Goal: Task Accomplishment & Management: Manage account settings

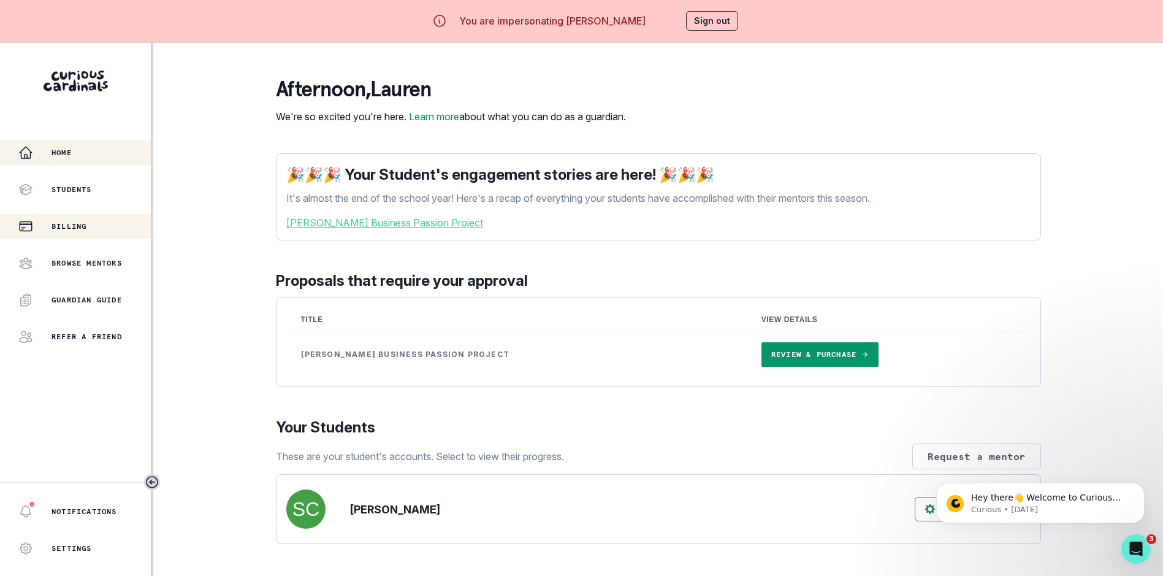
click at [104, 229] on div "Billing" at bounding box center [84, 226] width 132 height 15
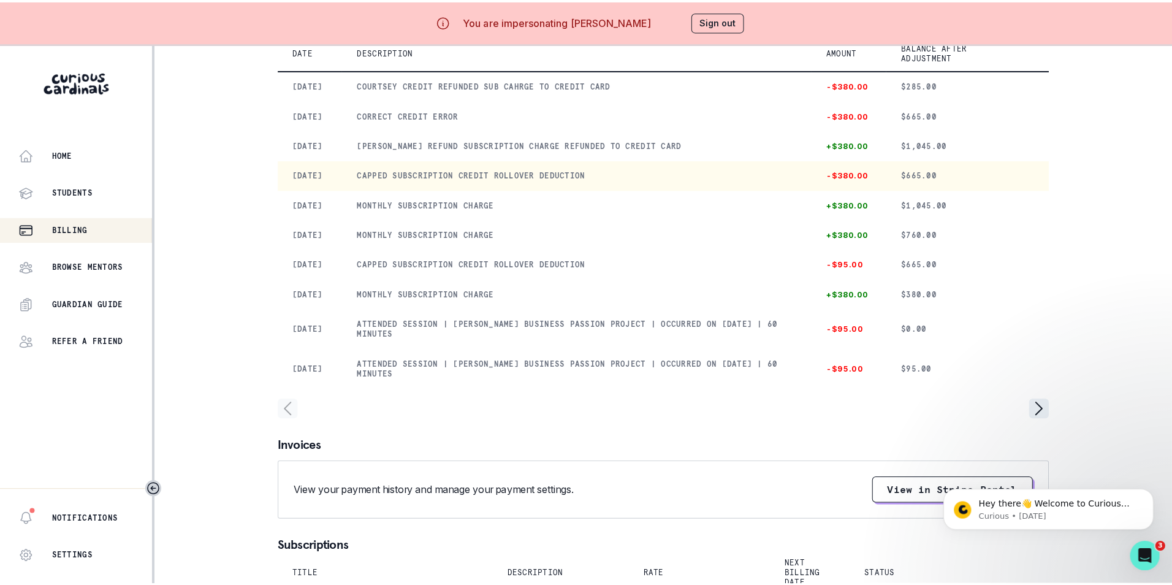
scroll to position [61, 0]
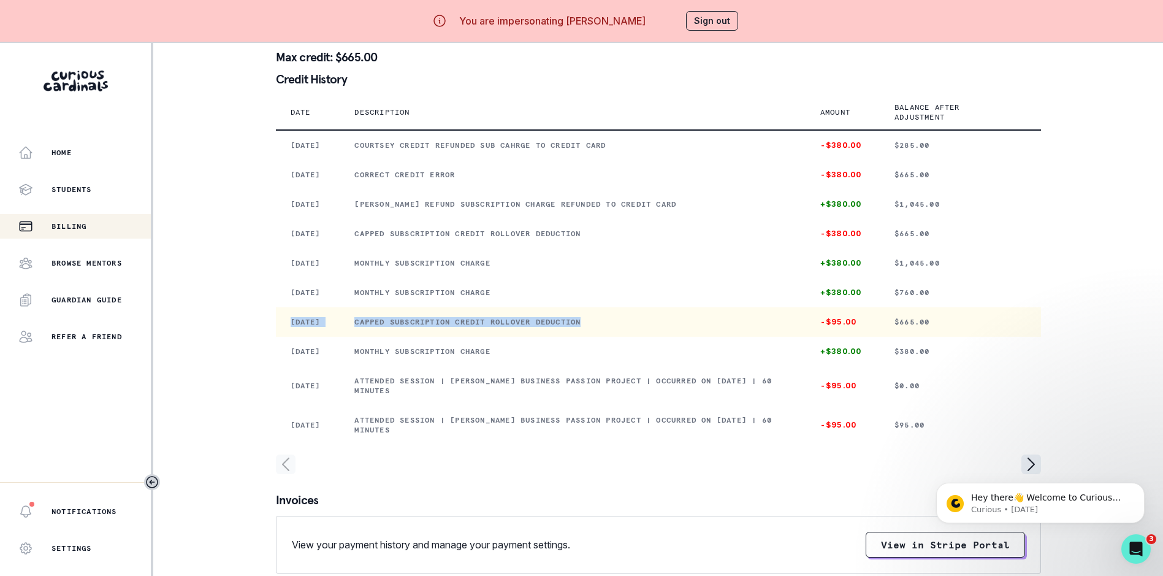
drag, startPoint x: 293, startPoint y: 387, endPoint x: 633, endPoint y: 396, distance: 339.8
click at [633, 337] on tr "[DATE] Capped subscription credit rollover deduction -$95.00 $665.00" at bounding box center [658, 321] width 765 height 29
copy tr "[DATE] Capped subscription credit rollover deduction"
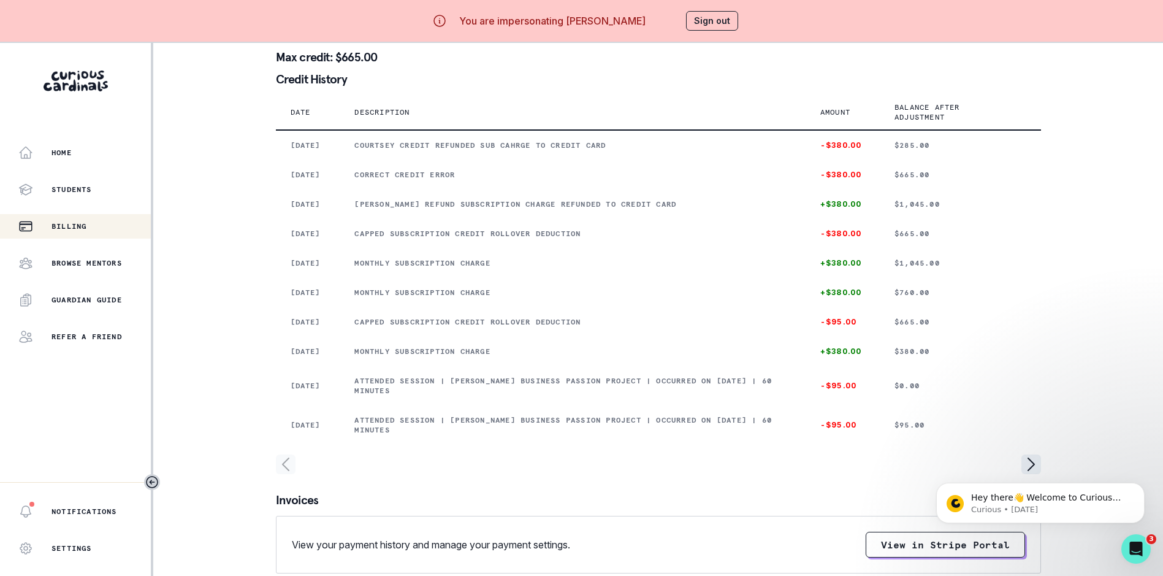
click at [211, 62] on div "Home Students Billing Browse Mentors Guardian Guide Refer a friend Notification…" at bounding box center [581, 331] width 1163 height 576
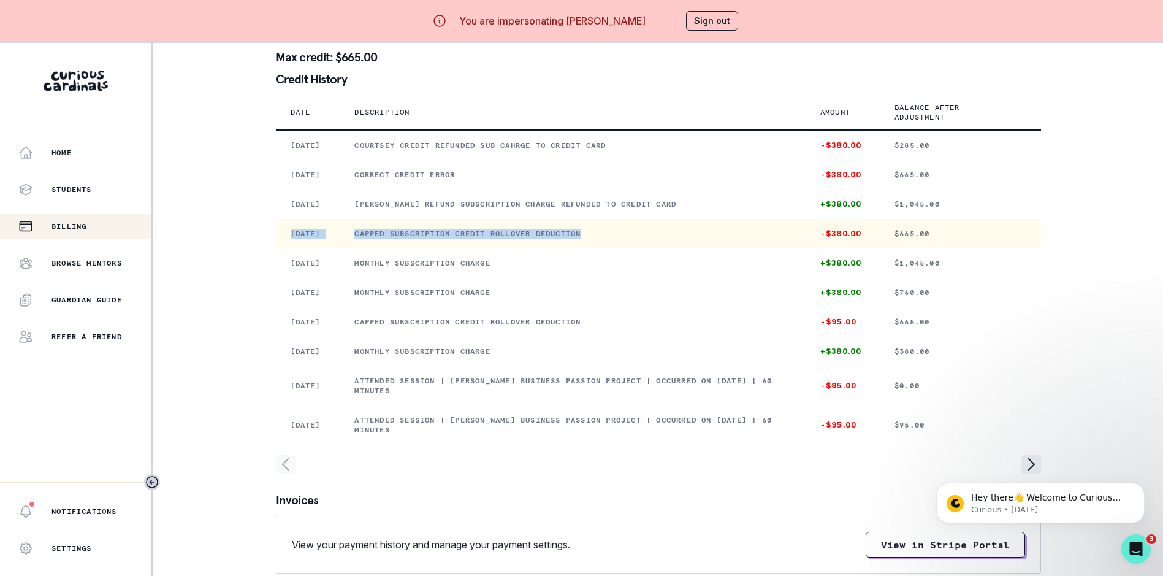
drag, startPoint x: 295, startPoint y: 264, endPoint x: 634, endPoint y: 280, distance: 339.5
click at [634, 248] on tr "[DATE] Capped subscription credit rollover deduction -$380.00 $665.00" at bounding box center [658, 233] width 765 height 29
copy tr "[DATE] Capped subscription credit rollover deduction"
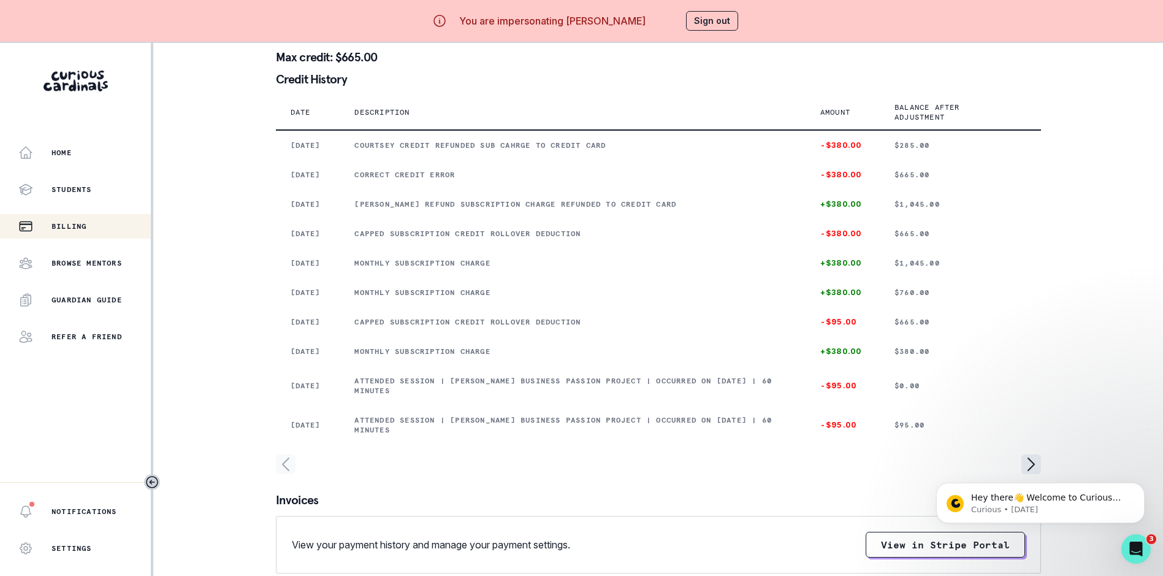
click at [215, 75] on div "Home Students Billing Browse Mentors Guardian Guide Refer a friend Notification…" at bounding box center [581, 331] width 1163 height 576
click at [703, 18] on button "Sign out" at bounding box center [712, 21] width 52 height 20
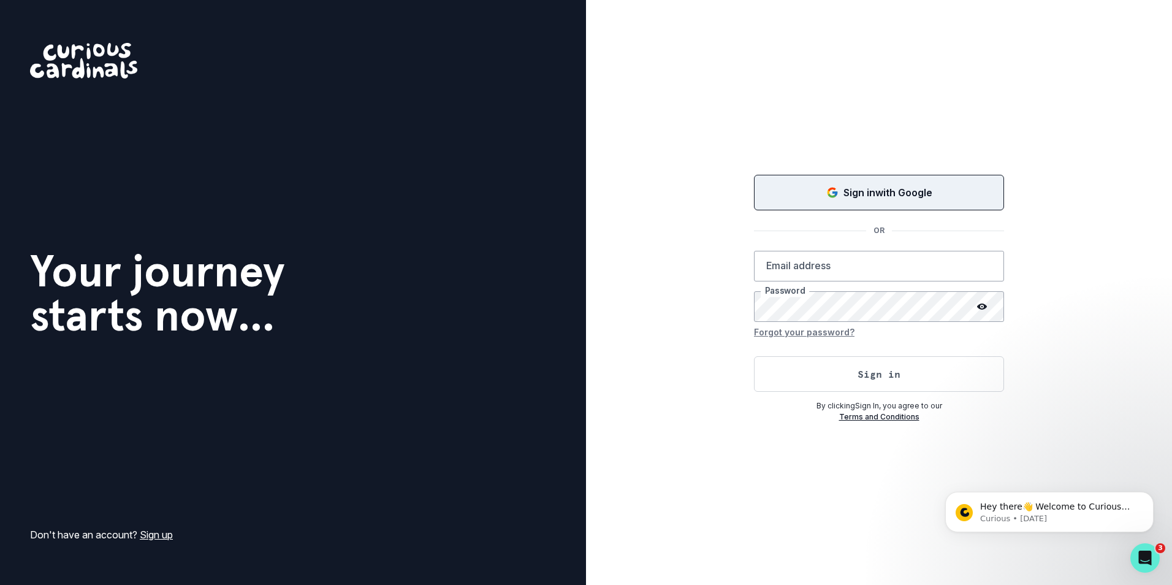
click at [885, 185] on p "Sign in with Google" at bounding box center [888, 192] width 89 height 15
